Goal: Information Seeking & Learning: Find specific page/section

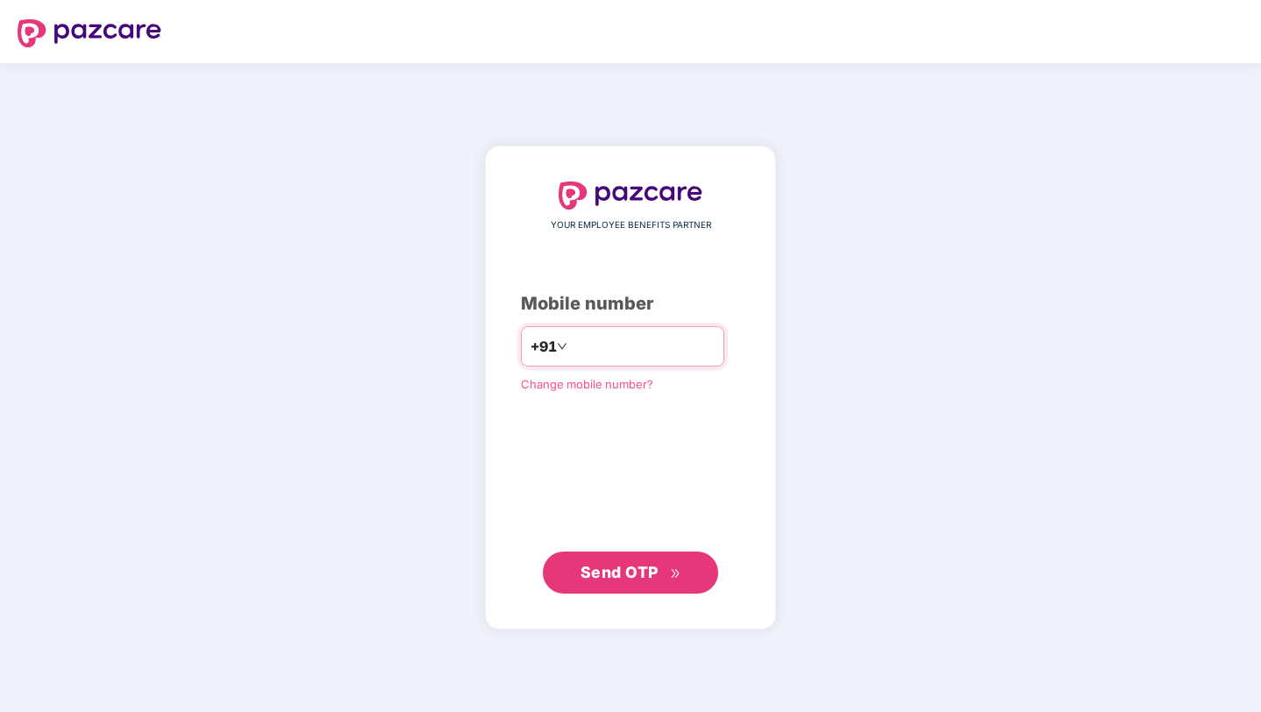
type input "**********"
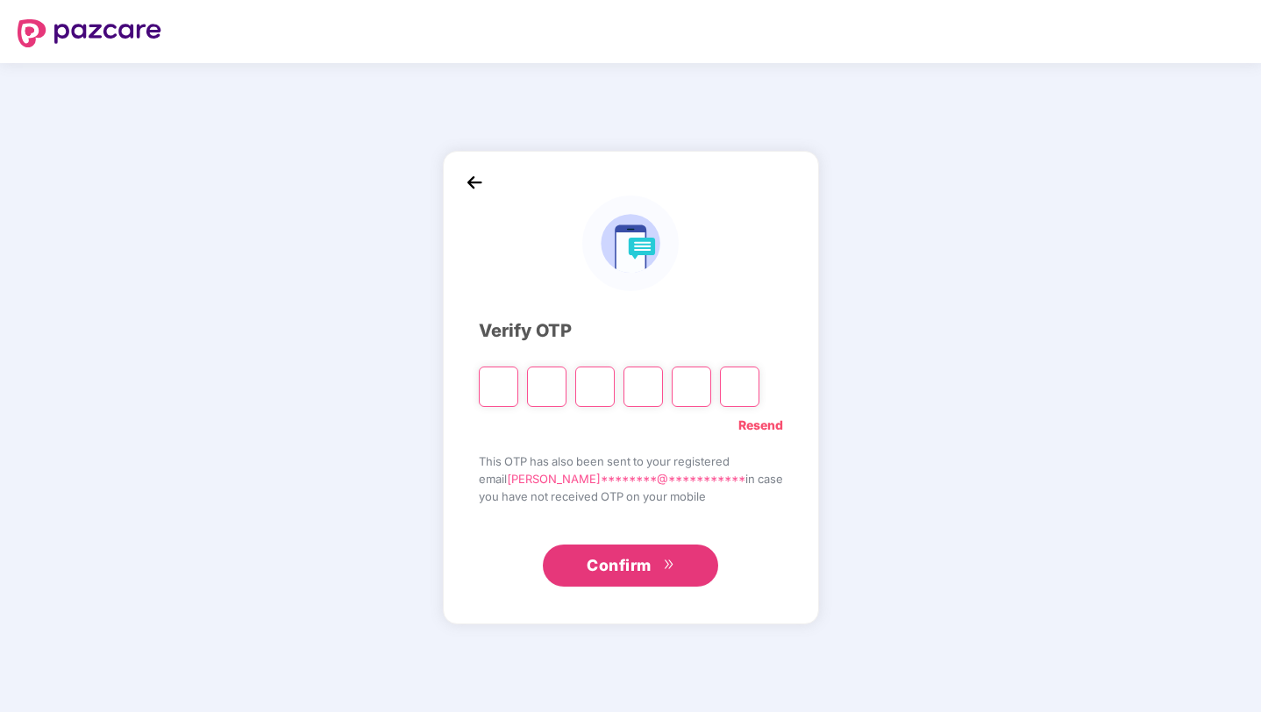
type input "*"
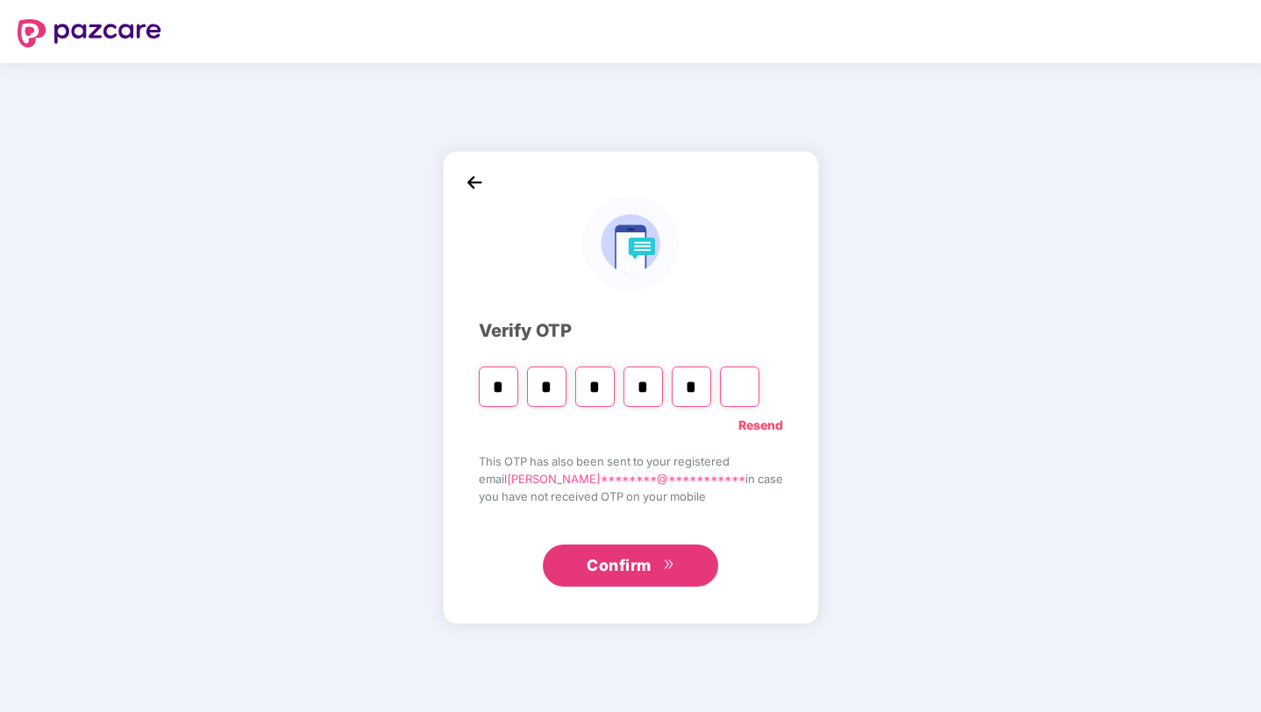
type input "*"
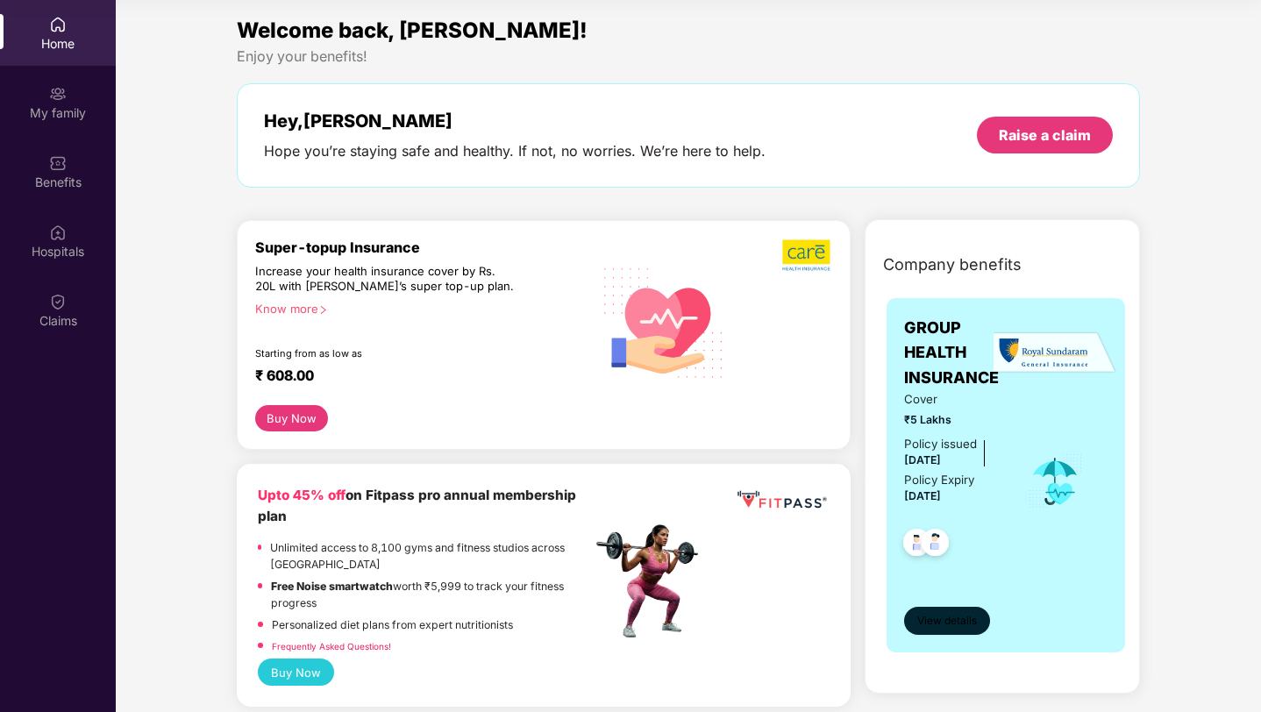
click at [928, 623] on span "View details" at bounding box center [947, 621] width 60 height 17
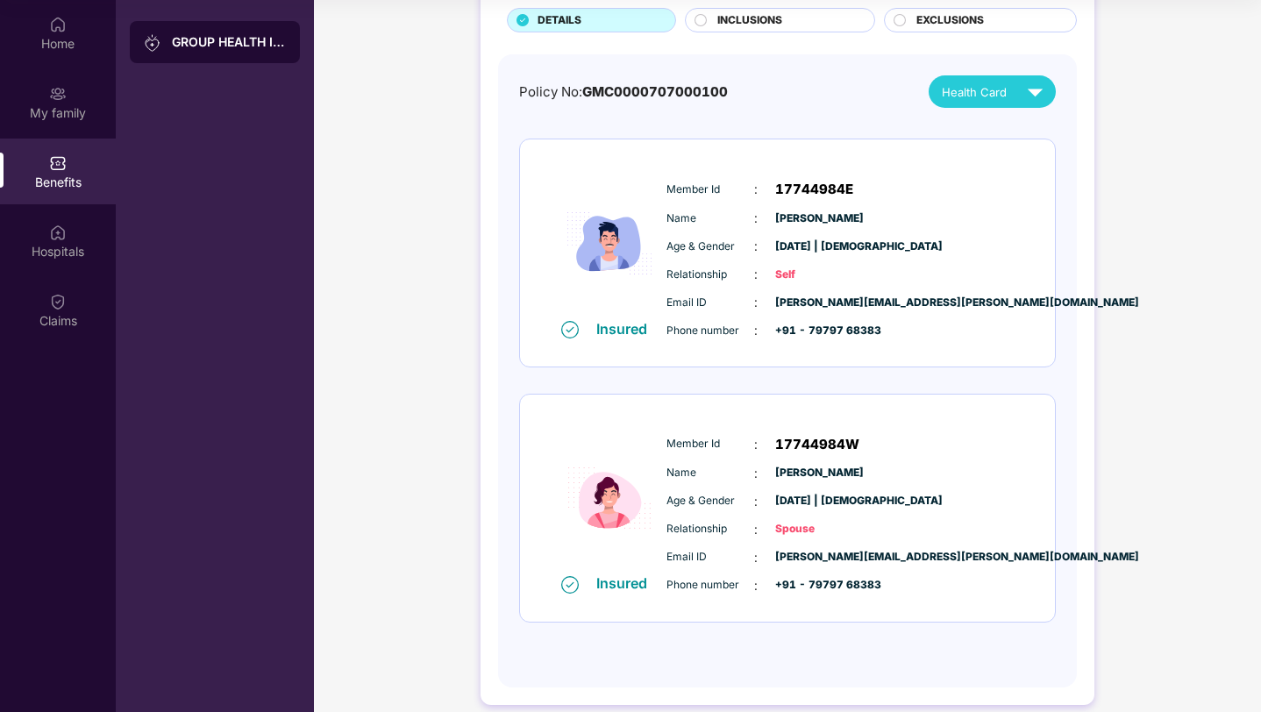
scroll to position [137, 0]
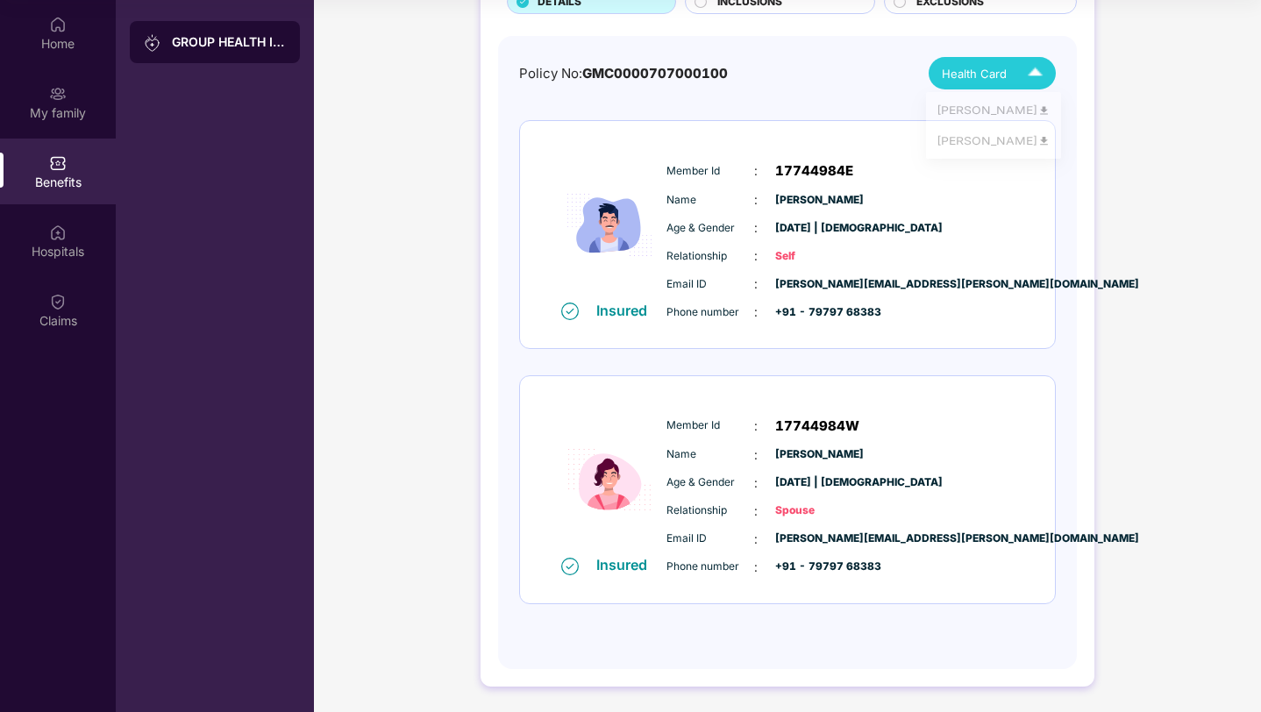
click at [1009, 75] on div "Health Card" at bounding box center [996, 73] width 109 height 31
click at [1039, 107] on img at bounding box center [1043, 113] width 13 height 13
click at [1017, 409] on div "Member Id : 17744984W Name : Shikha Bhardwaj Age & Gender : 04 July 1994 | Fema…" at bounding box center [840, 496] width 357 height 179
click at [632, 266] on img at bounding box center [609, 225] width 105 height 152
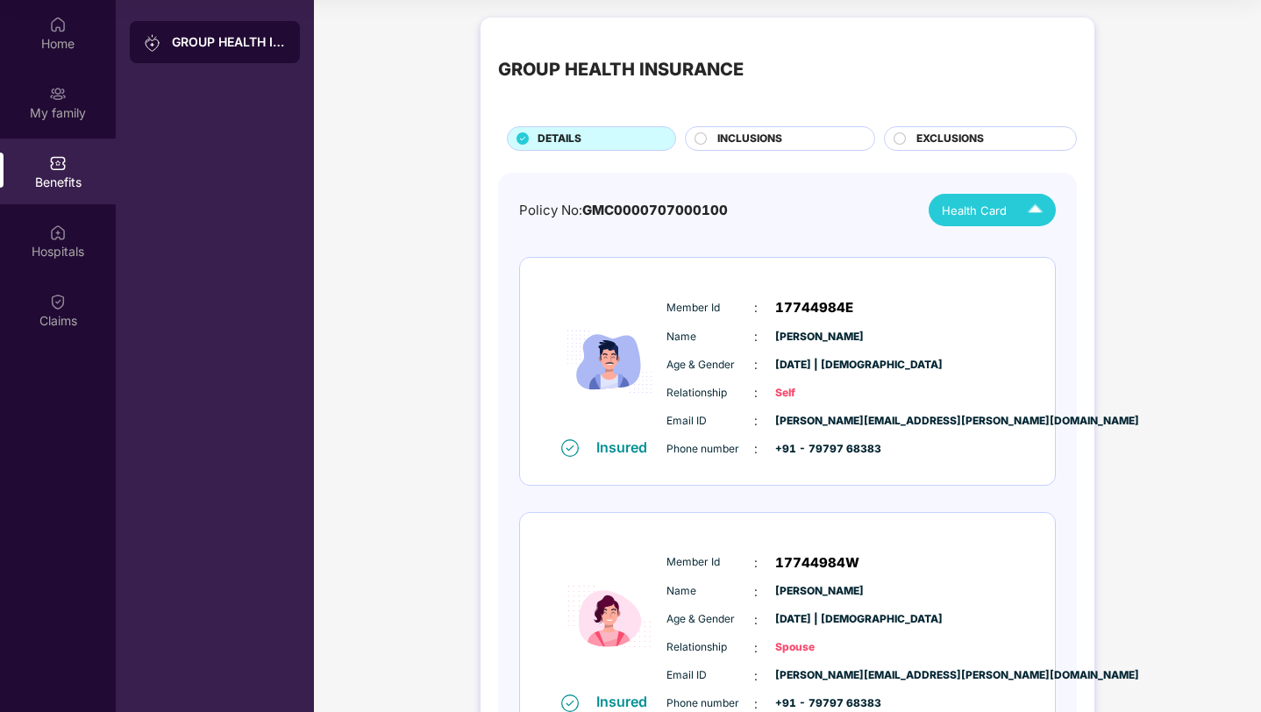
scroll to position [0, 0]
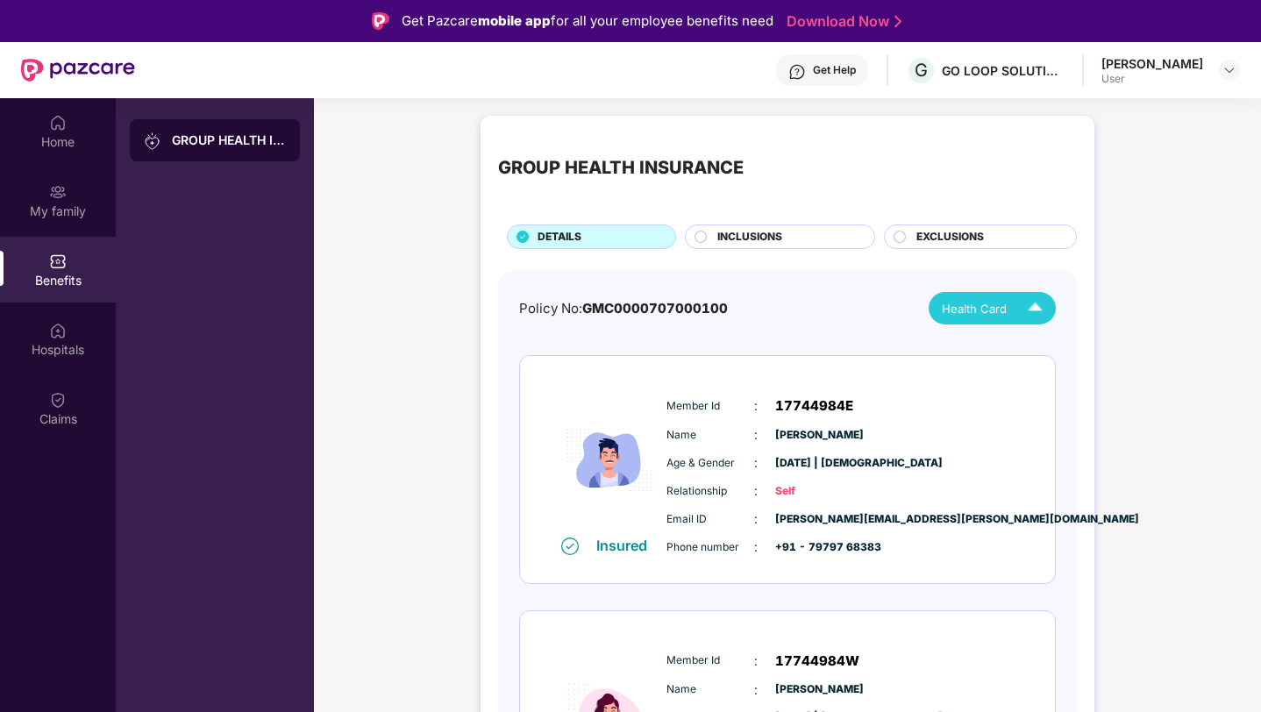
click at [774, 245] on span "INCLUSIONS" at bounding box center [749, 237] width 65 height 17
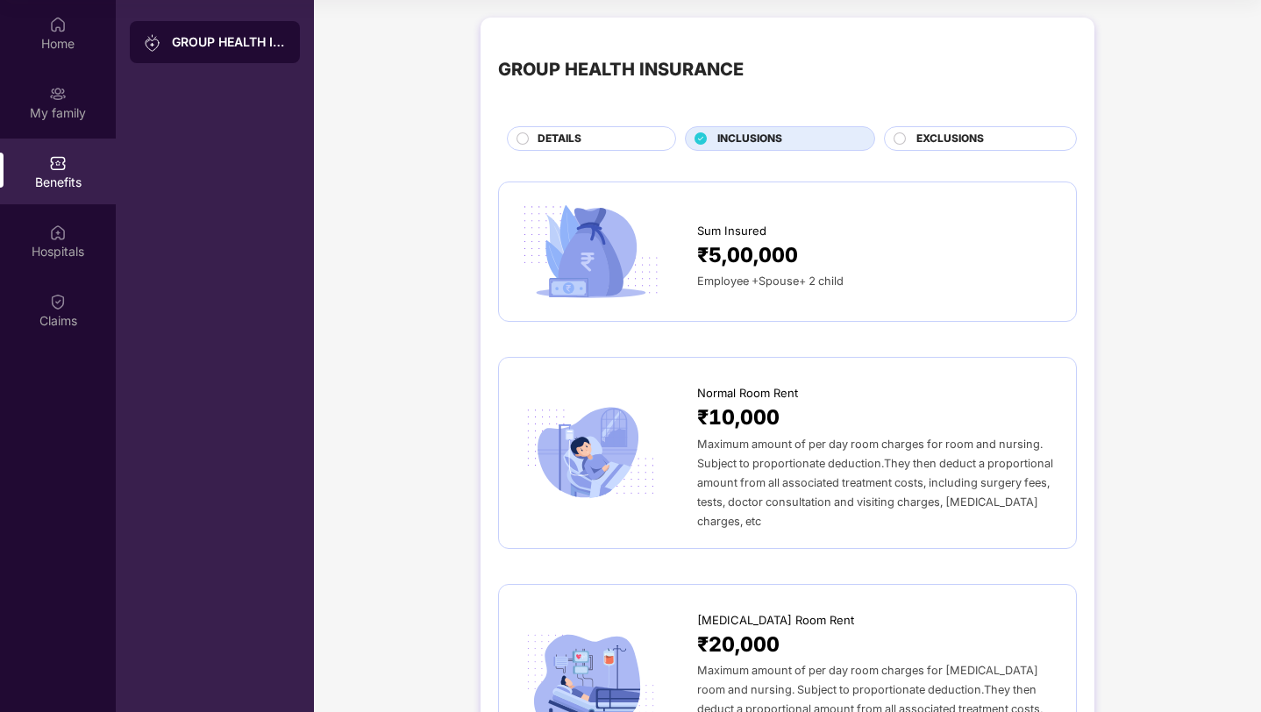
click at [920, 139] on span "EXCLUSIONS" at bounding box center [950, 139] width 68 height 17
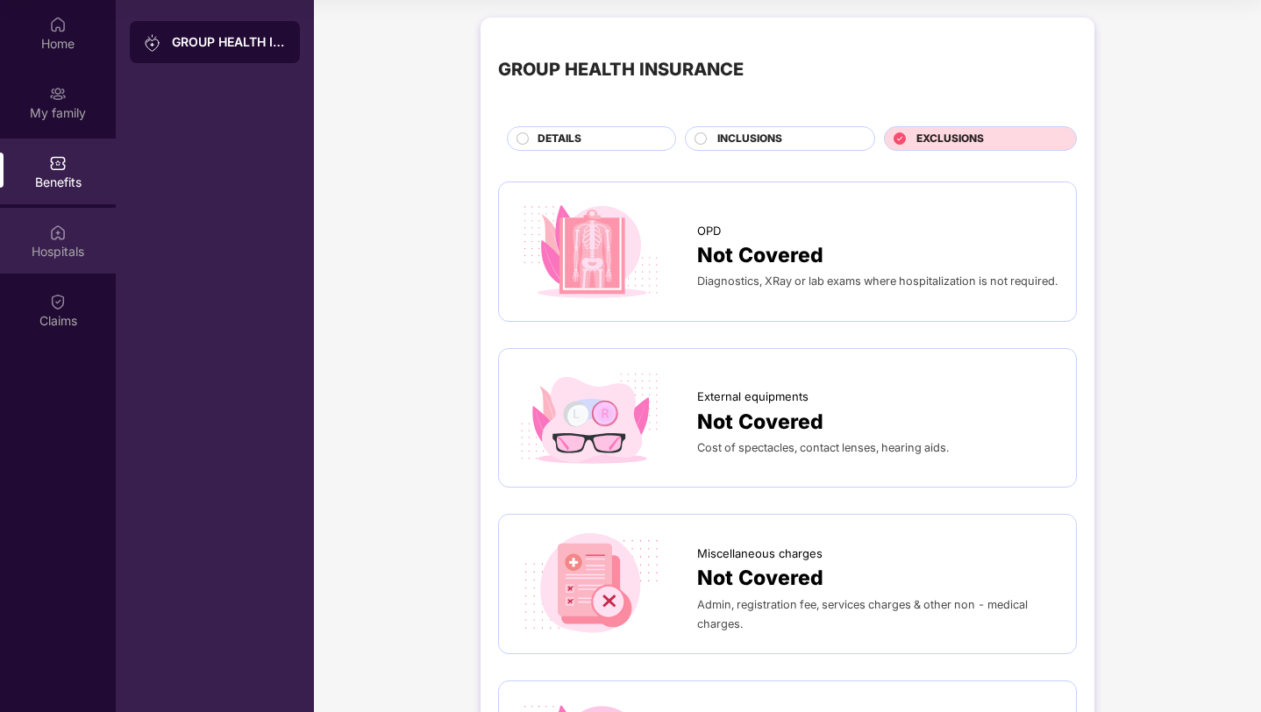
click at [52, 247] on div "Hospitals" at bounding box center [58, 252] width 116 height 18
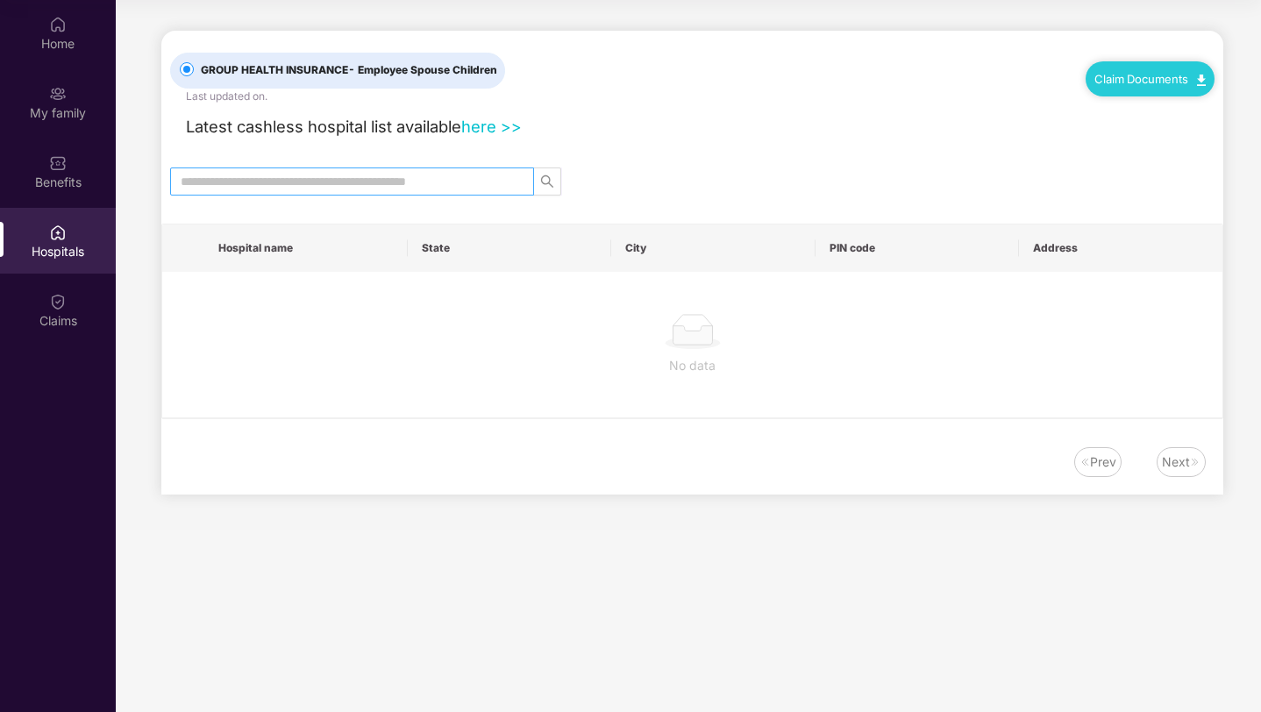
click at [490, 185] on input "text" at bounding box center [345, 181] width 329 height 19
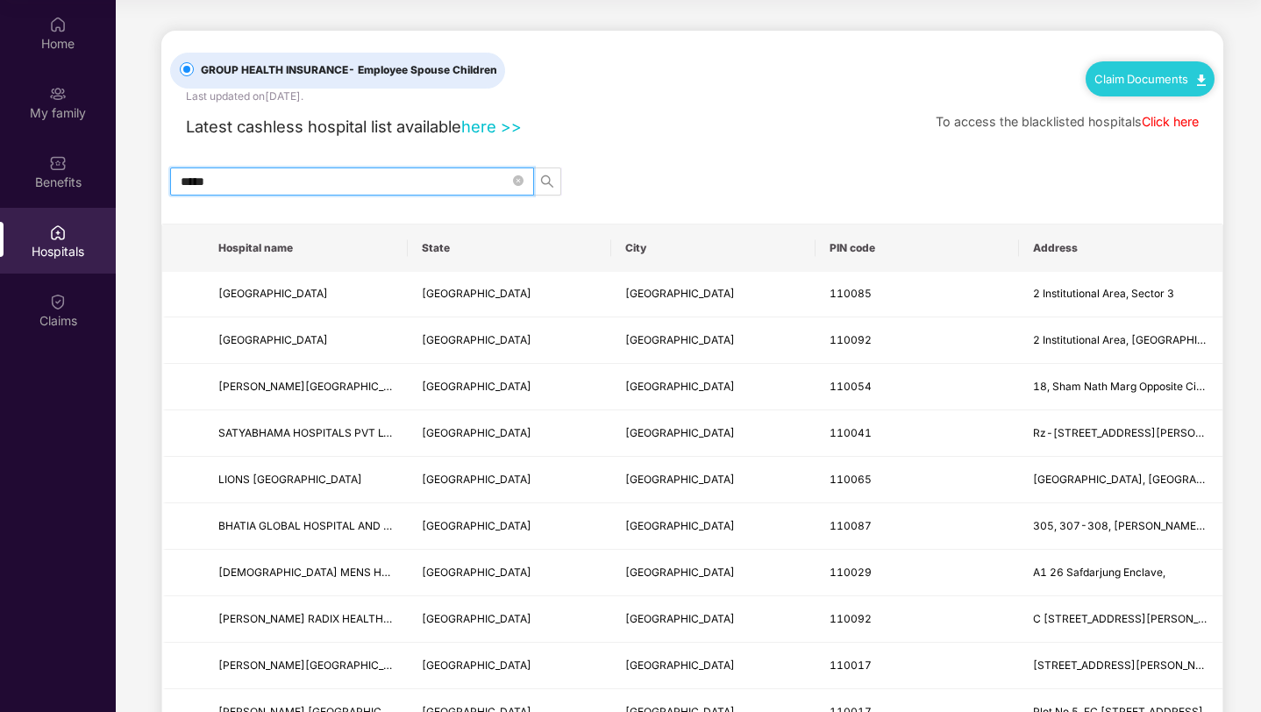
click at [469, 189] on input "*****" at bounding box center [345, 181] width 329 height 19
type input "*"
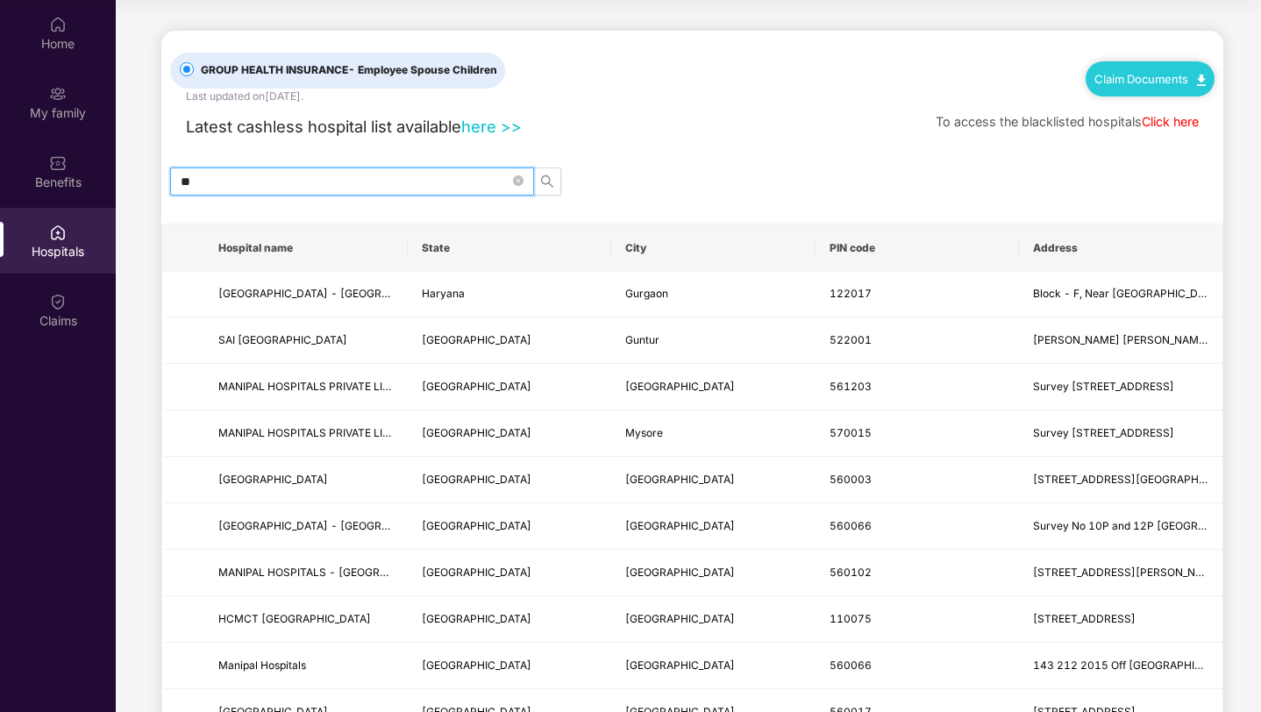
type input "*"
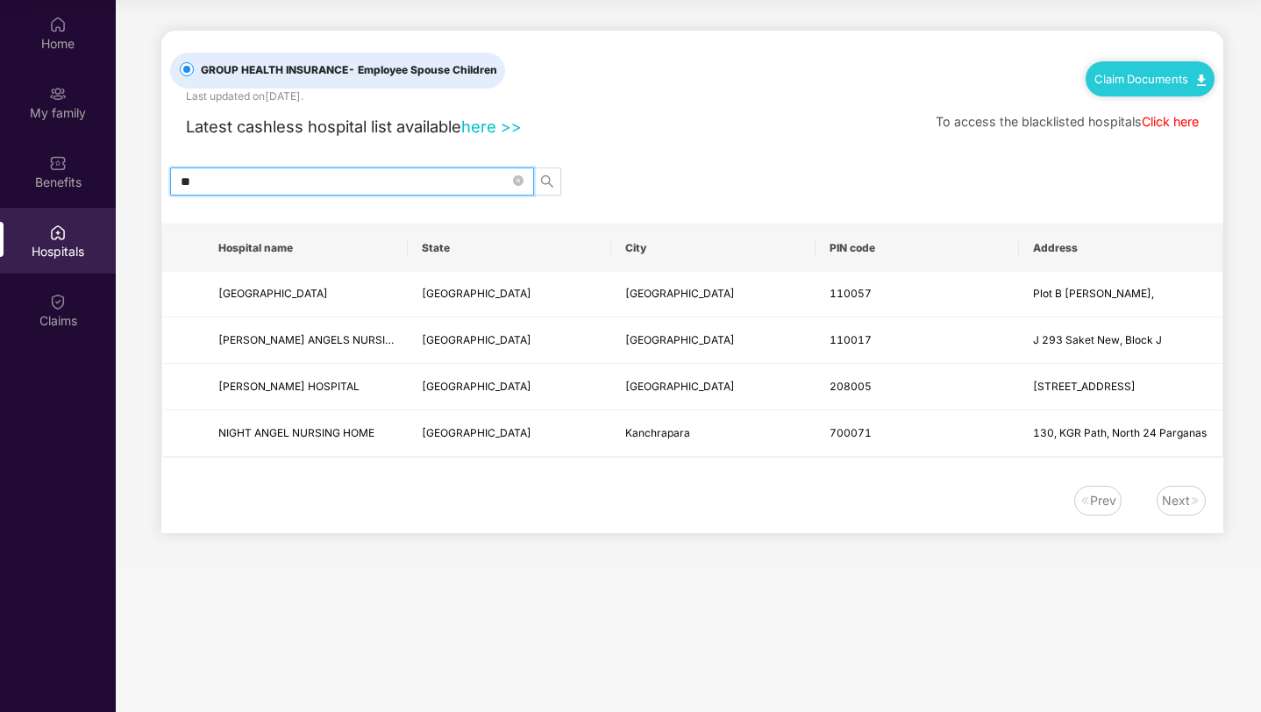
type input "*"
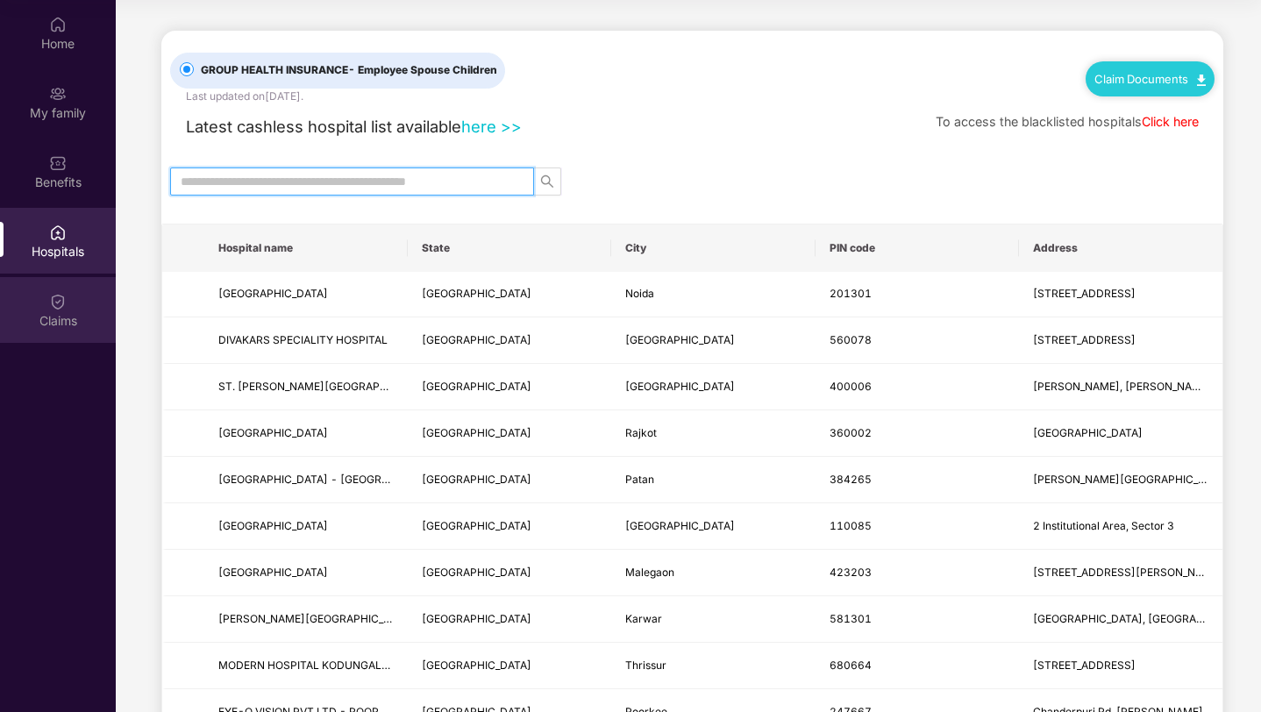
click at [41, 313] on div "Claims" at bounding box center [58, 321] width 116 height 18
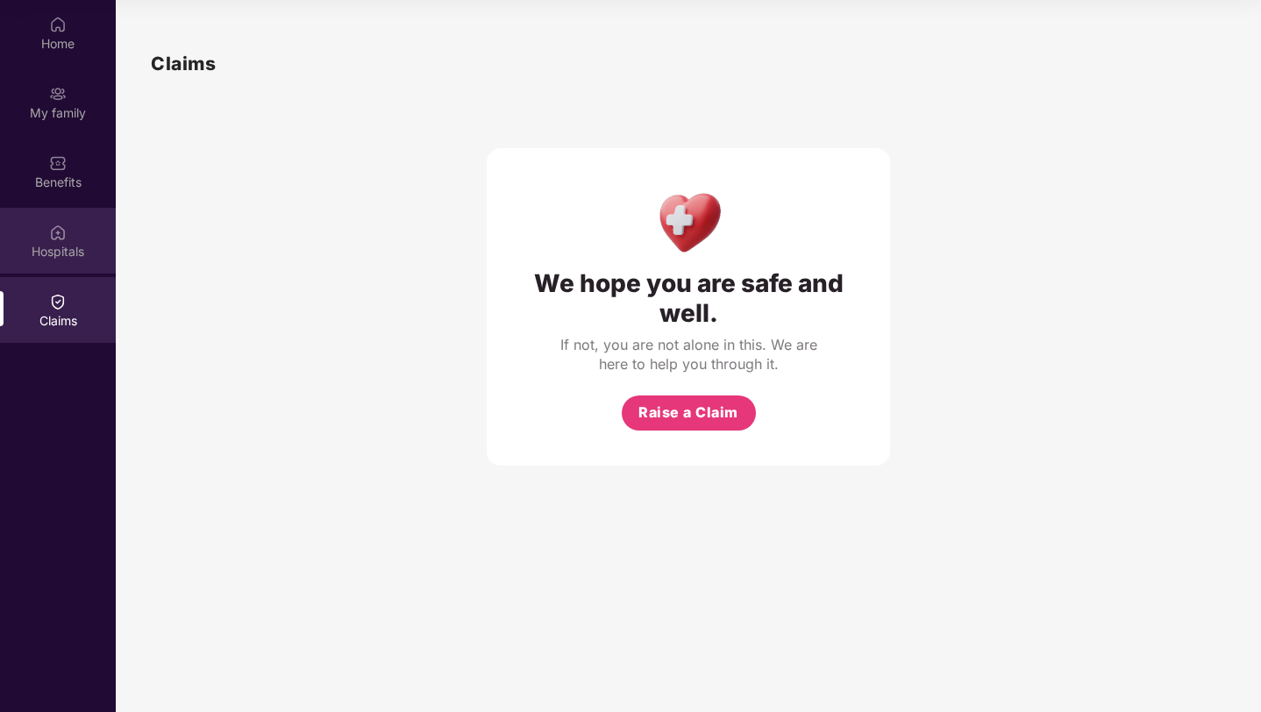
click at [73, 229] on div "Hospitals" at bounding box center [58, 241] width 116 height 66
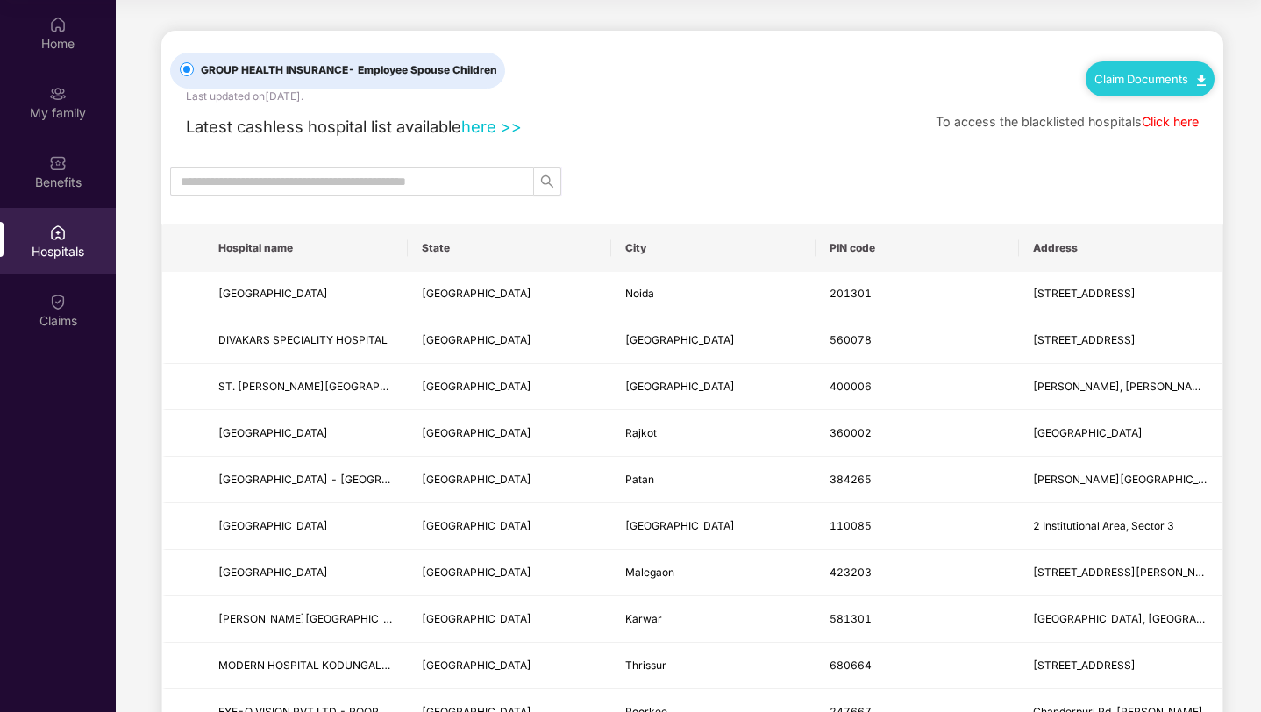
click at [1187, 122] on link "Click here" at bounding box center [1170, 121] width 57 height 15
click at [61, 161] on img at bounding box center [58, 163] width 18 height 18
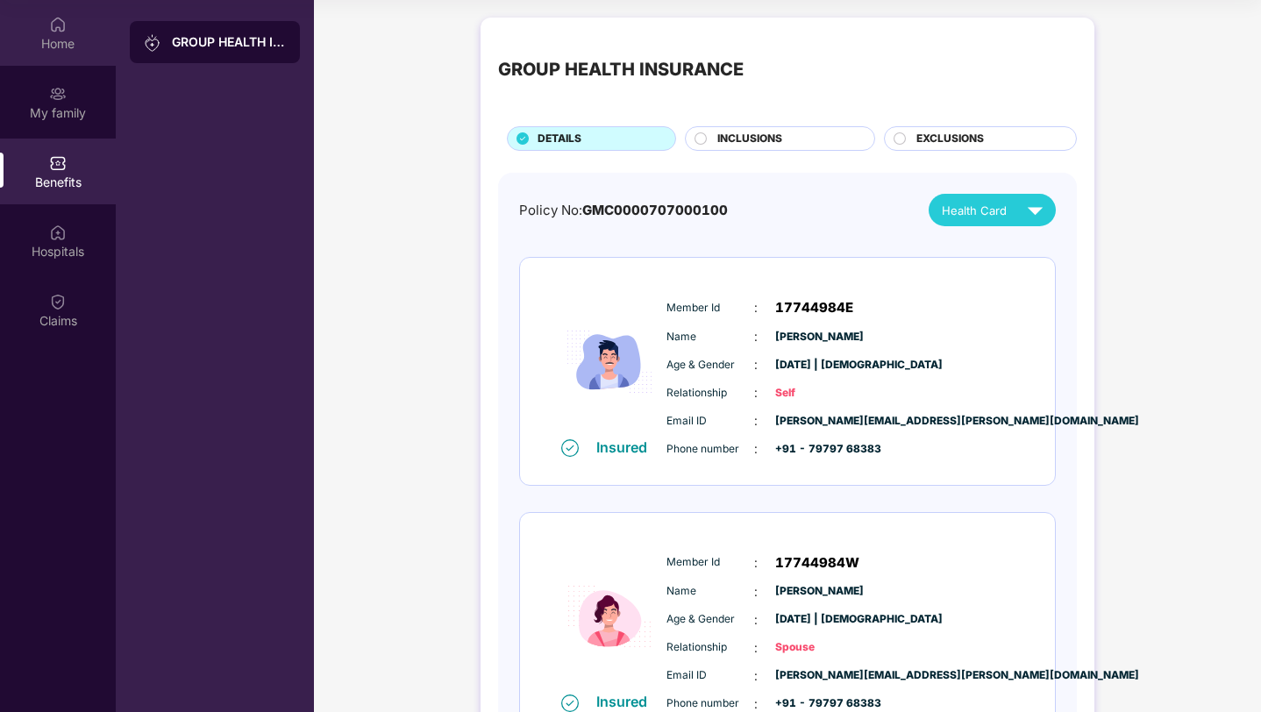
click at [68, 40] on div "Home" at bounding box center [58, 44] width 116 height 18
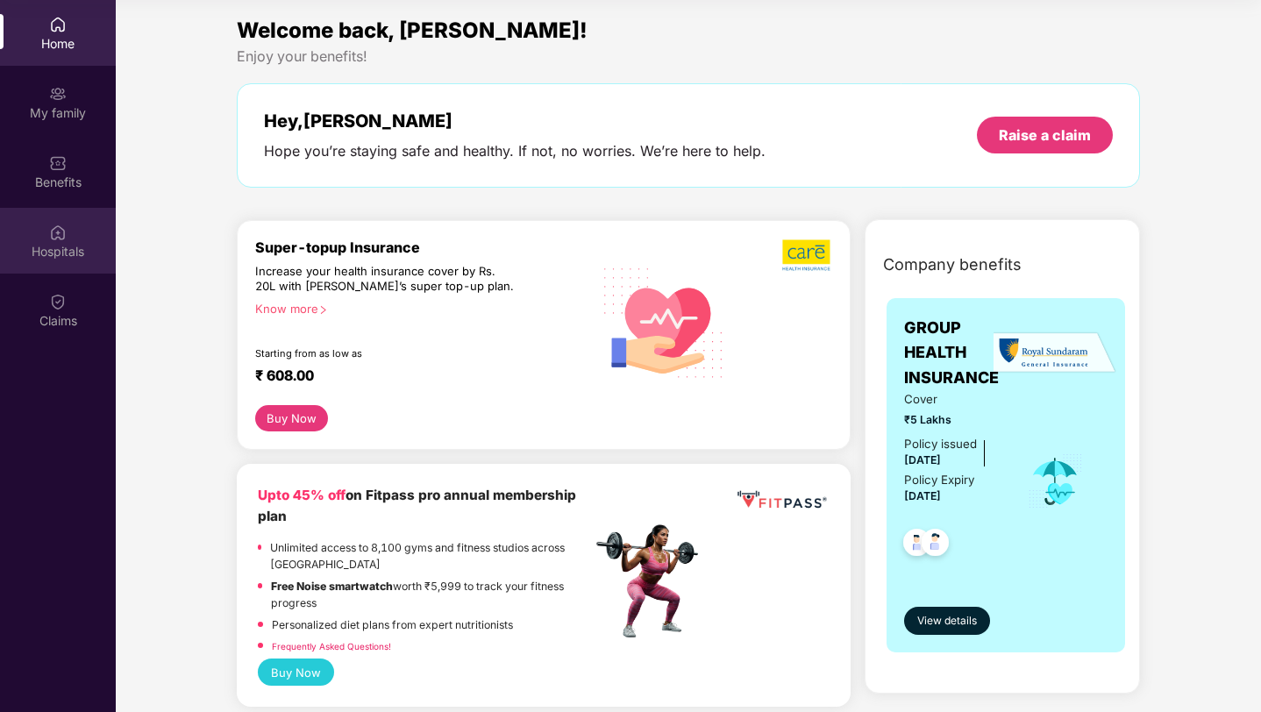
click at [76, 239] on div "Hospitals" at bounding box center [58, 241] width 116 height 66
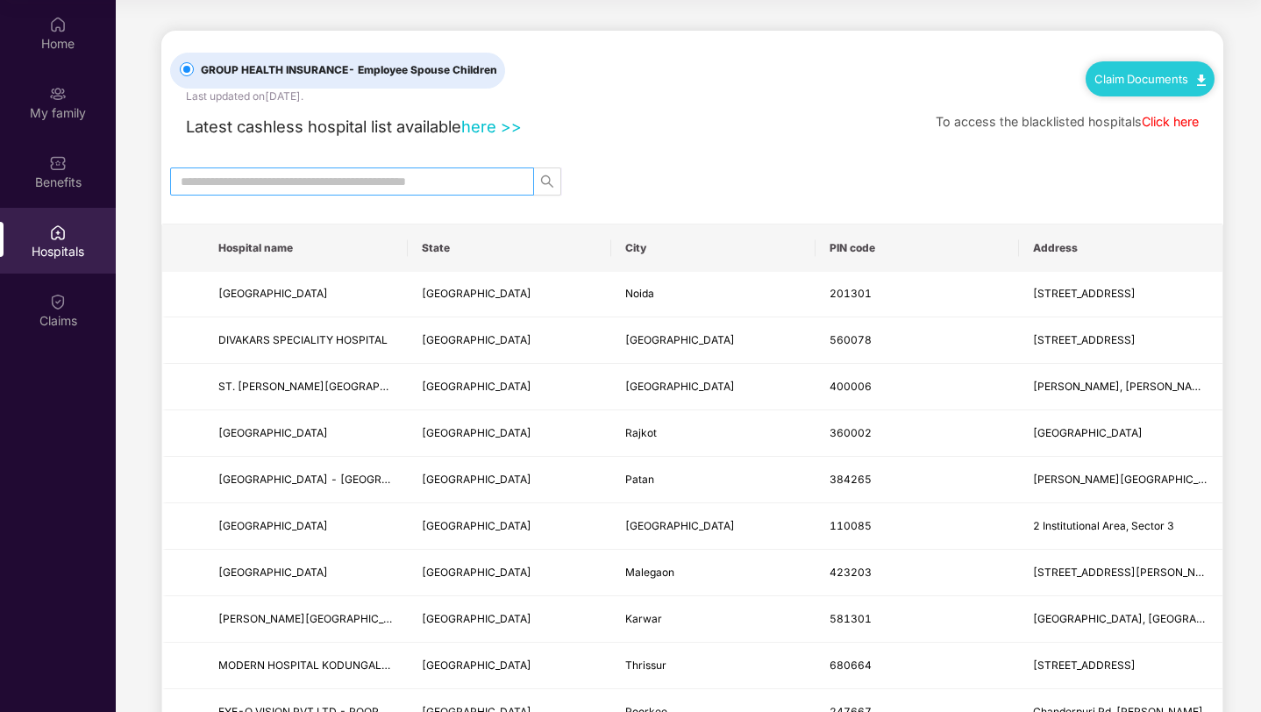
click at [306, 180] on input "text" at bounding box center [345, 181] width 329 height 19
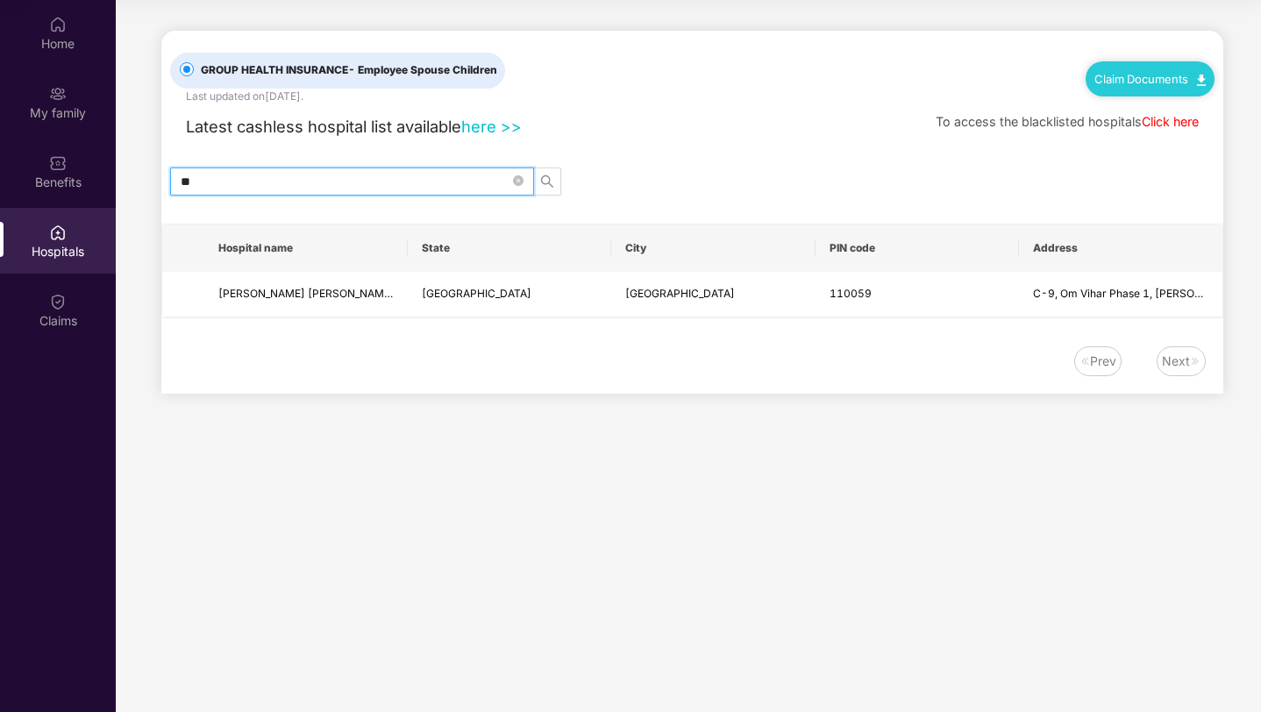
type input "*"
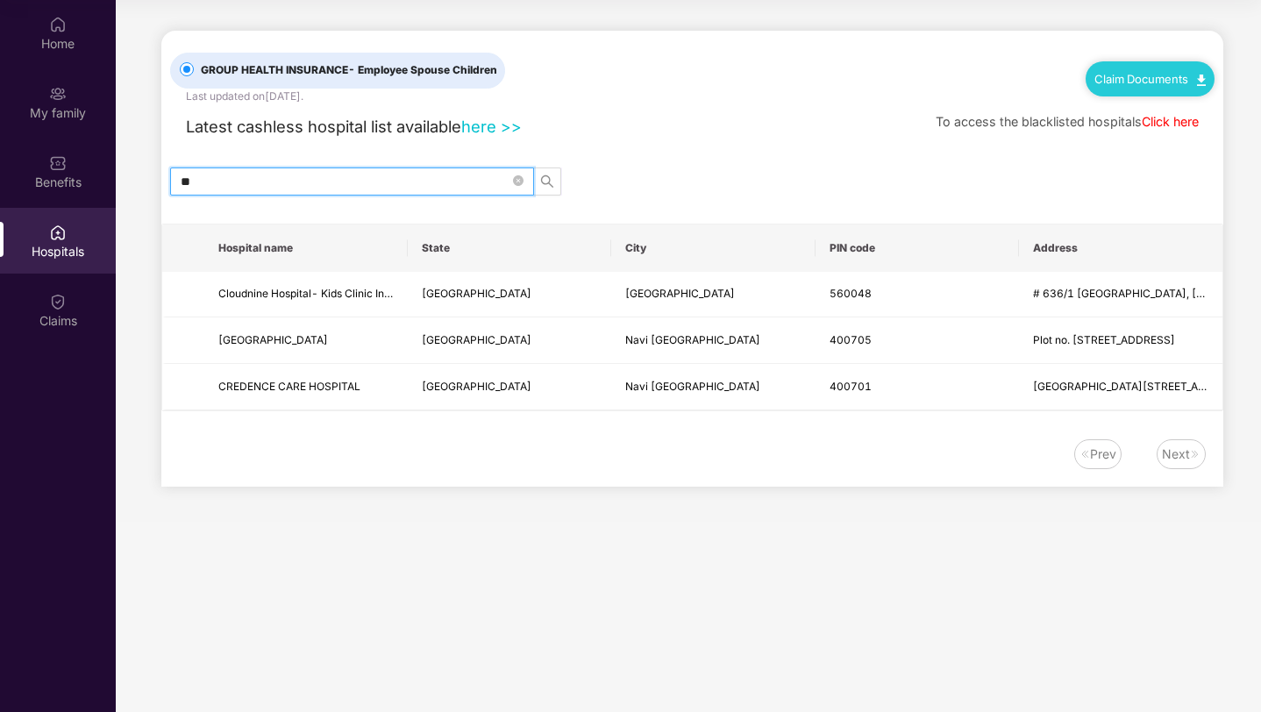
type input "*"
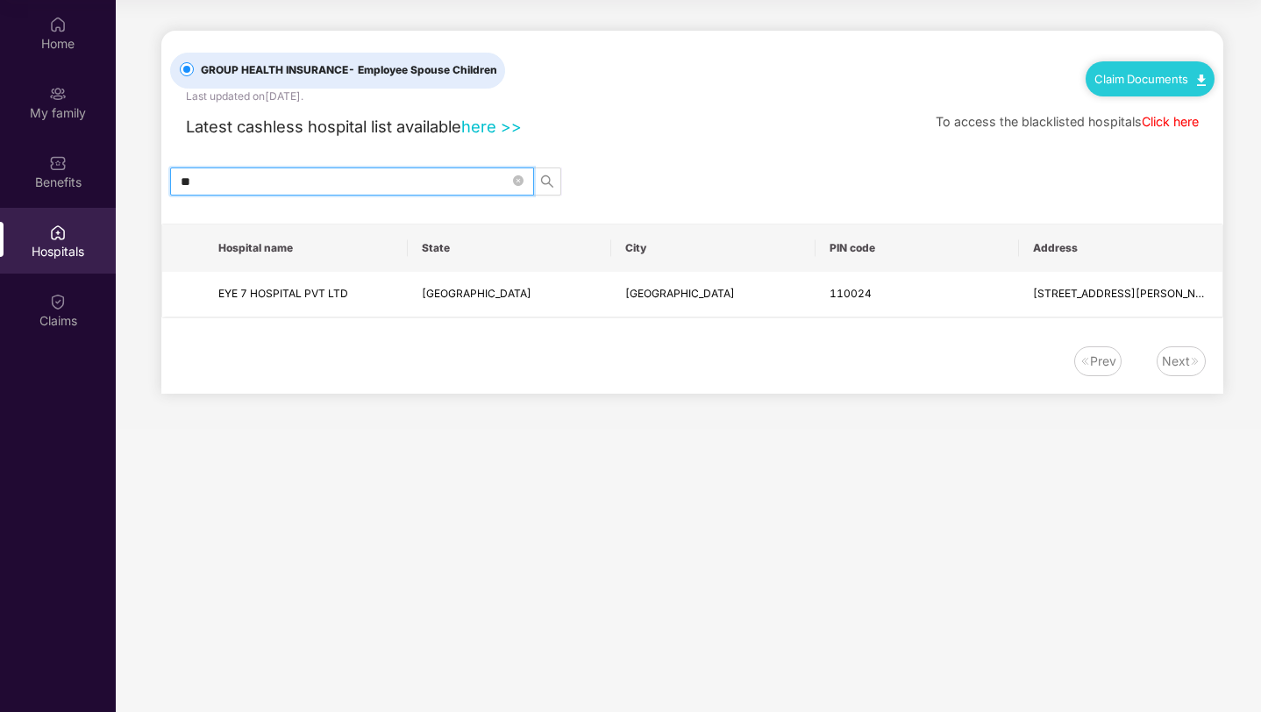
type input "*"
